Goal: Task Accomplishment & Management: Complete application form

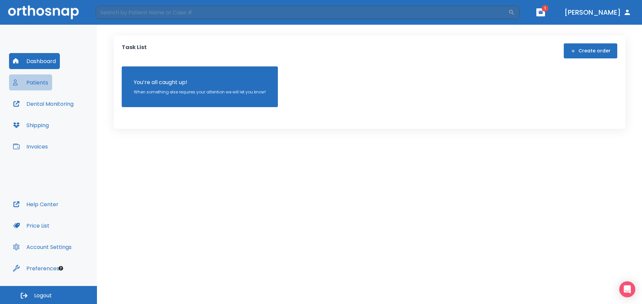
click at [39, 81] on button "Patients" at bounding box center [30, 83] width 43 height 16
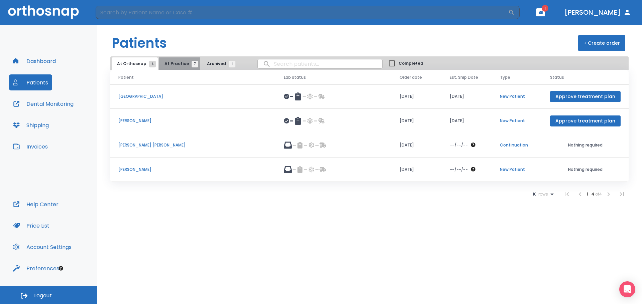
click at [177, 64] on span "At Practice 7" at bounding box center [179, 64] width 30 height 6
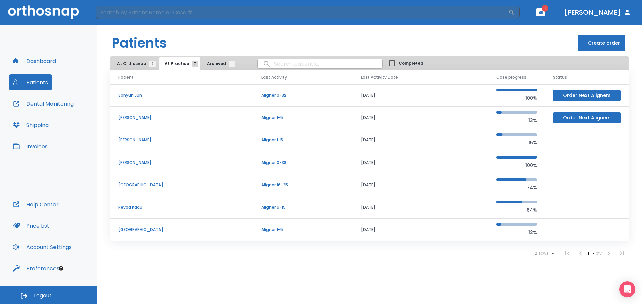
click at [128, 184] on p "[GEOGRAPHIC_DATA]" at bounding box center [181, 185] width 127 height 6
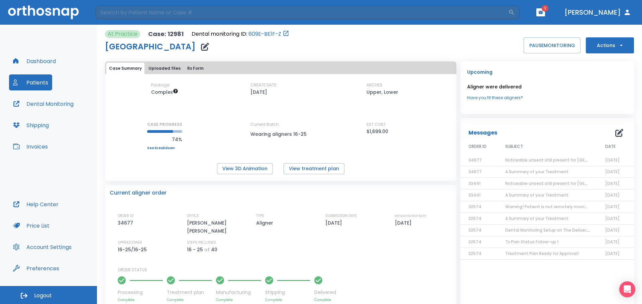
click at [58, 105] on button "Dental Monitoring" at bounding box center [43, 104] width 69 height 16
click at [36, 82] on button "Patients" at bounding box center [30, 83] width 43 height 16
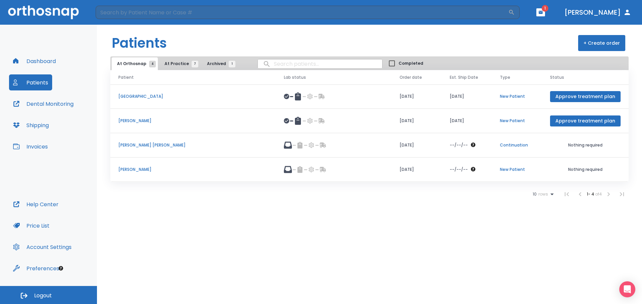
click at [179, 60] on button "At Practice 7" at bounding box center [179, 63] width 41 height 13
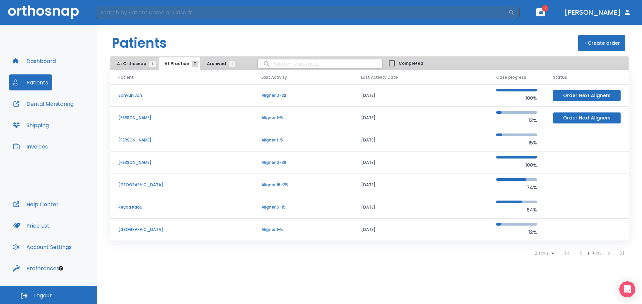
click at [140, 231] on p "[GEOGRAPHIC_DATA]" at bounding box center [181, 230] width 127 height 6
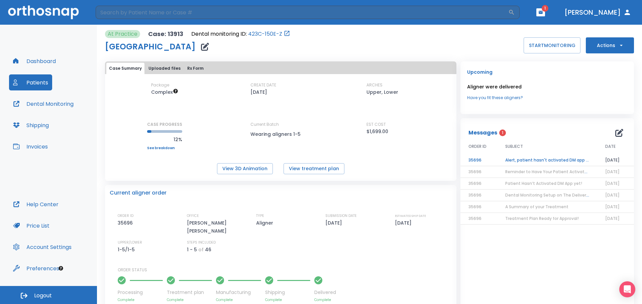
click at [618, 45] on icon "button" at bounding box center [621, 45] width 7 height 7
click at [619, 100] on p "Order Next Aligners" at bounding box center [606, 98] width 38 height 6
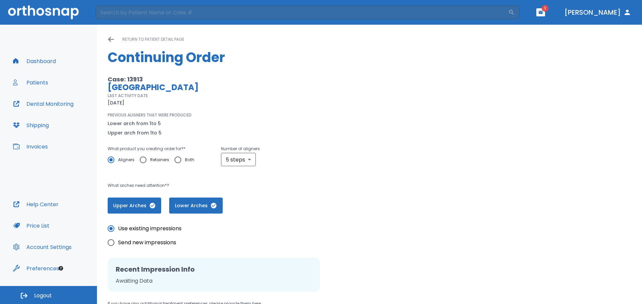
click at [249, 114] on div "PREVIOUS ALIGNERS THAT WERE PRODUCED Lower arch from 1 to 5 Upper arch from 1 t…" at bounding box center [260, 124] width 305 height 25
click at [248, 155] on body "​ 1 [PERSON_NAME] Dashboard Patients Dental Monitoring Shipping Invoices Help C…" at bounding box center [321, 152] width 642 height 304
click at [241, 208] on li "10 steps" at bounding box center [237, 211] width 39 height 12
type input "10"
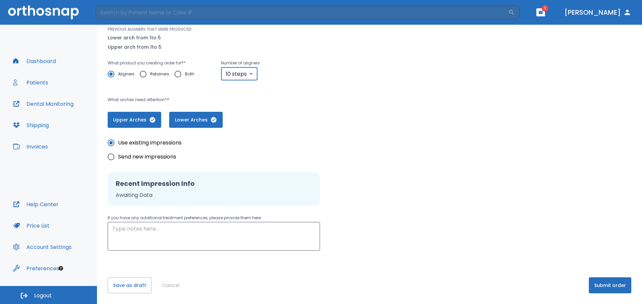
click at [591, 285] on button "Submit order" at bounding box center [610, 286] width 42 height 16
